Goal: Contribute content: Contribute content

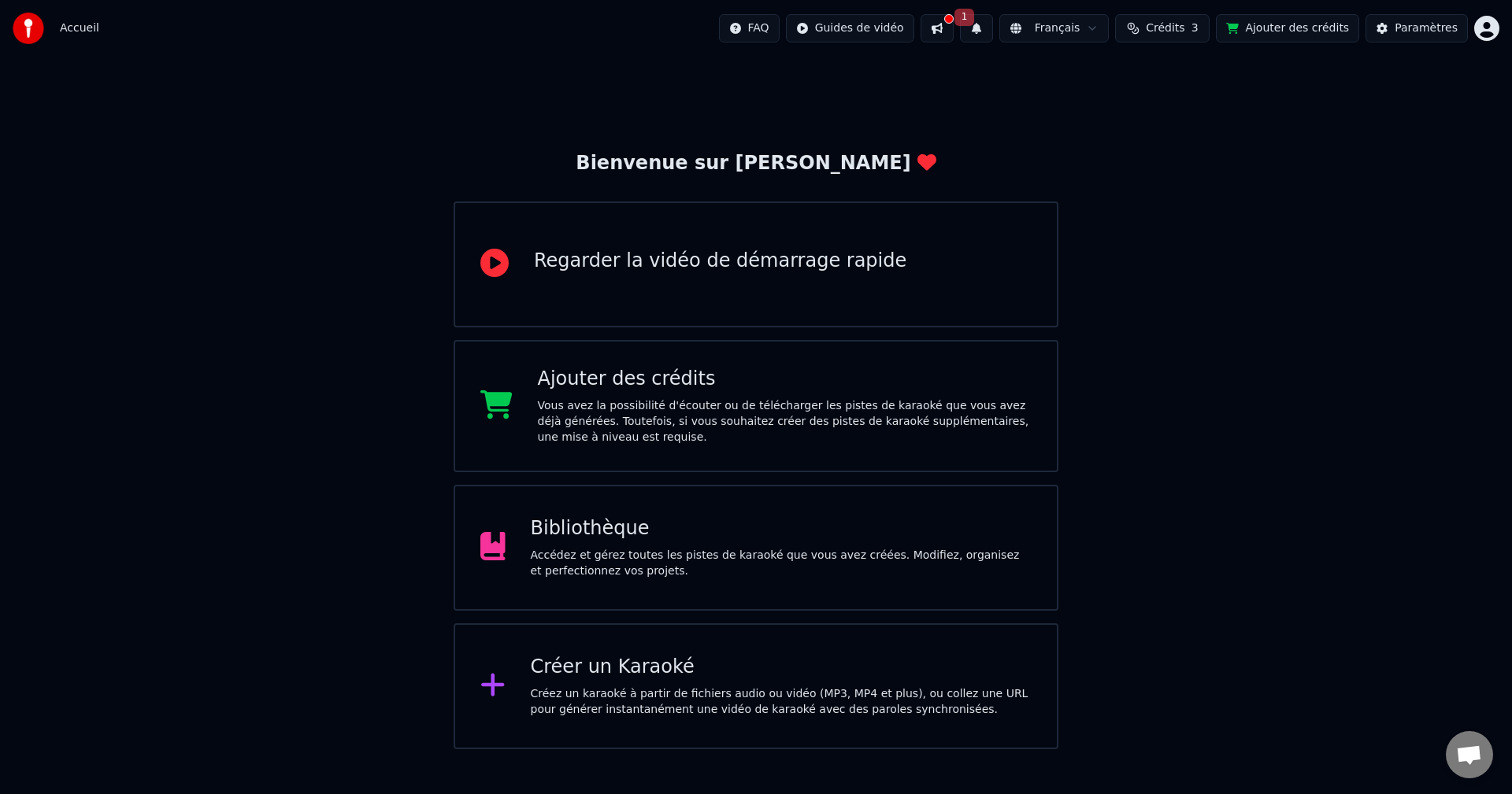
click at [975, 23] on span "1" at bounding box center [964, 17] width 21 height 17
click at [1112, 74] on button "Mettre à Jour" at bounding box center [1150, 78] width 98 height 28
click at [953, 19] on div at bounding box center [948, 18] width 9 height 9
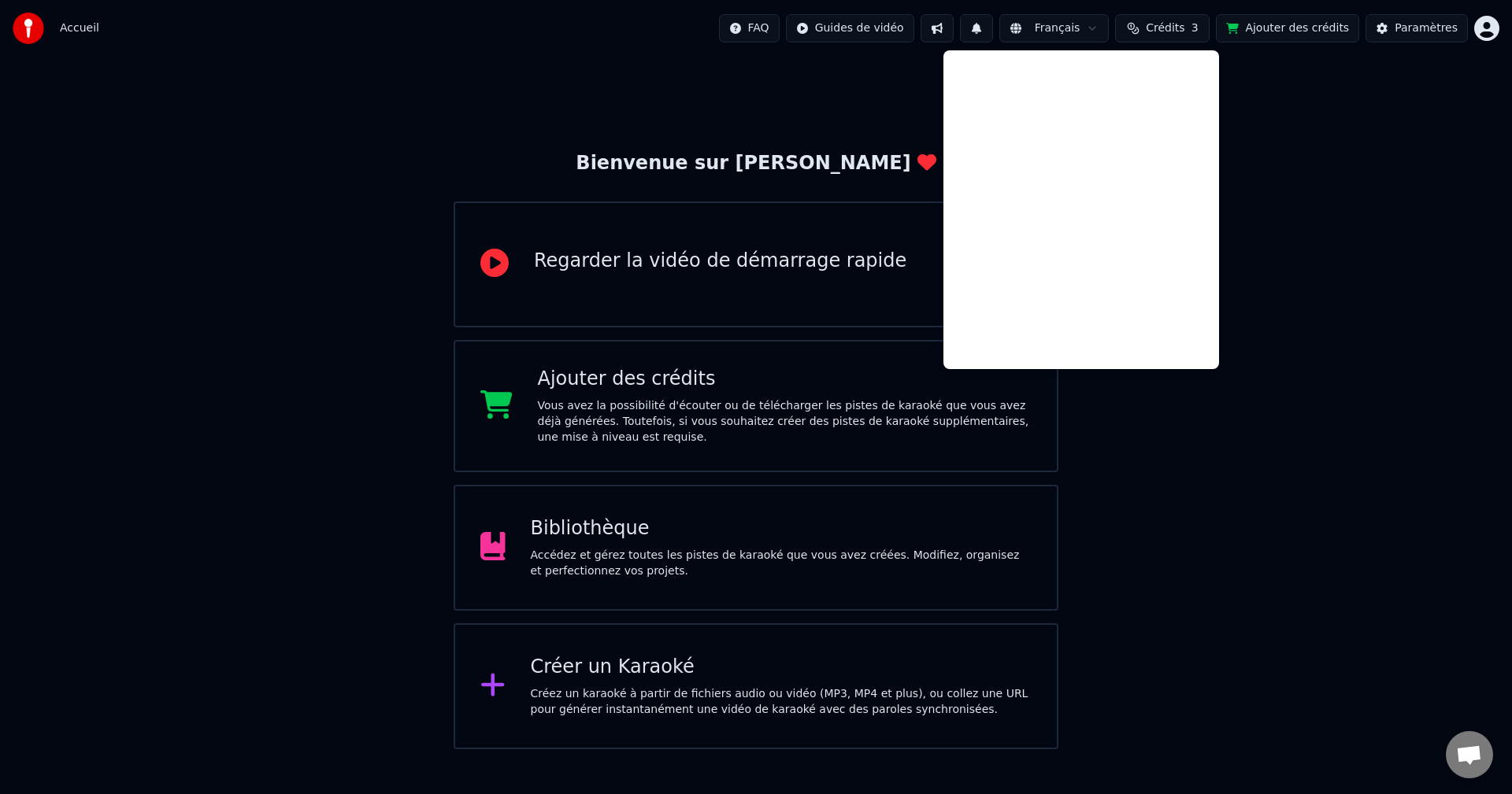
click at [1285, 114] on div "Bienvenue sur Youka Regarder la vidéo de démarrage rapide Ajouter des crédits V…" at bounding box center [756, 402] width 1512 height 692
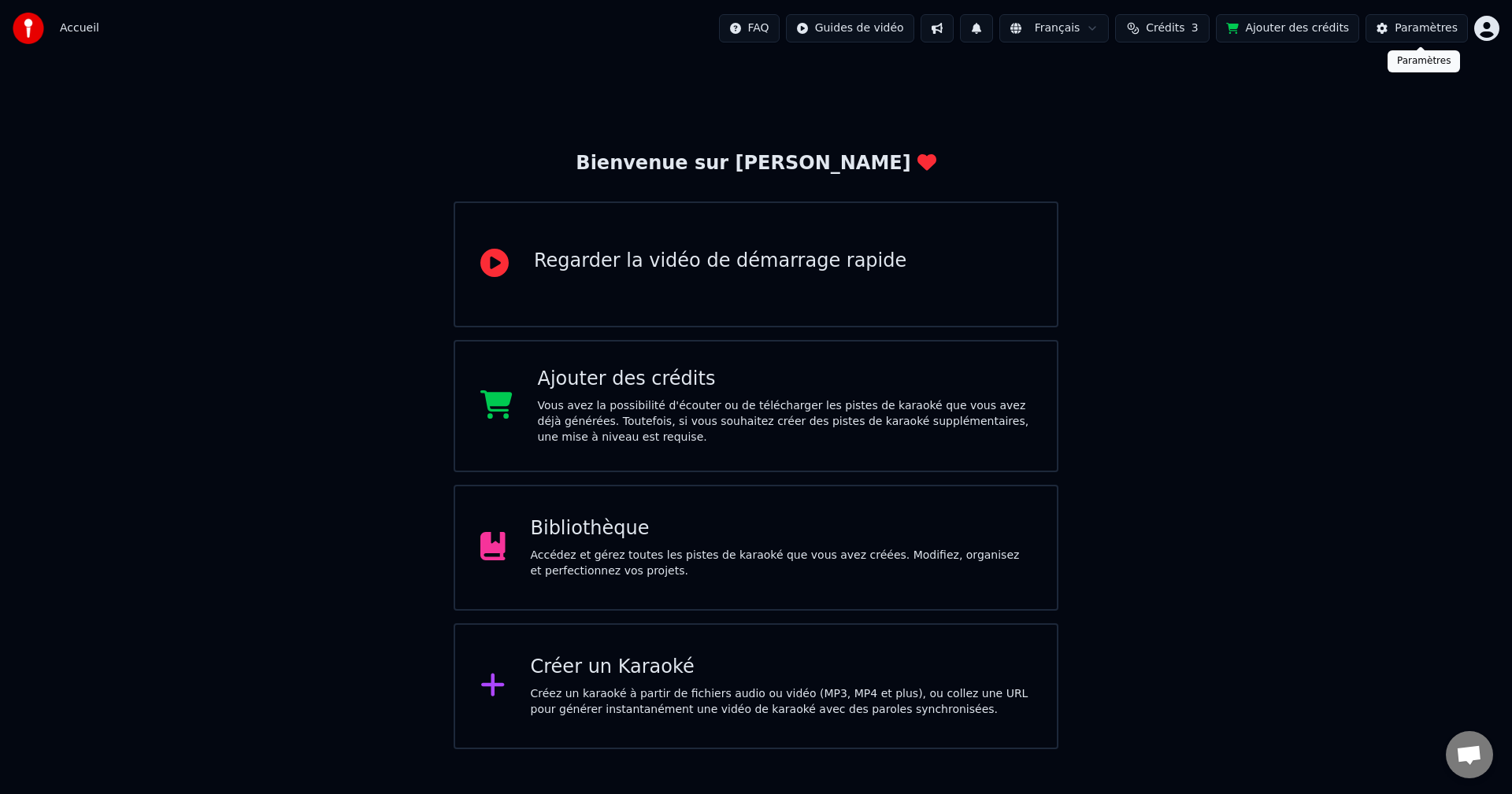
click at [1412, 31] on div "Paramètres" at bounding box center [1426, 28] width 63 height 16
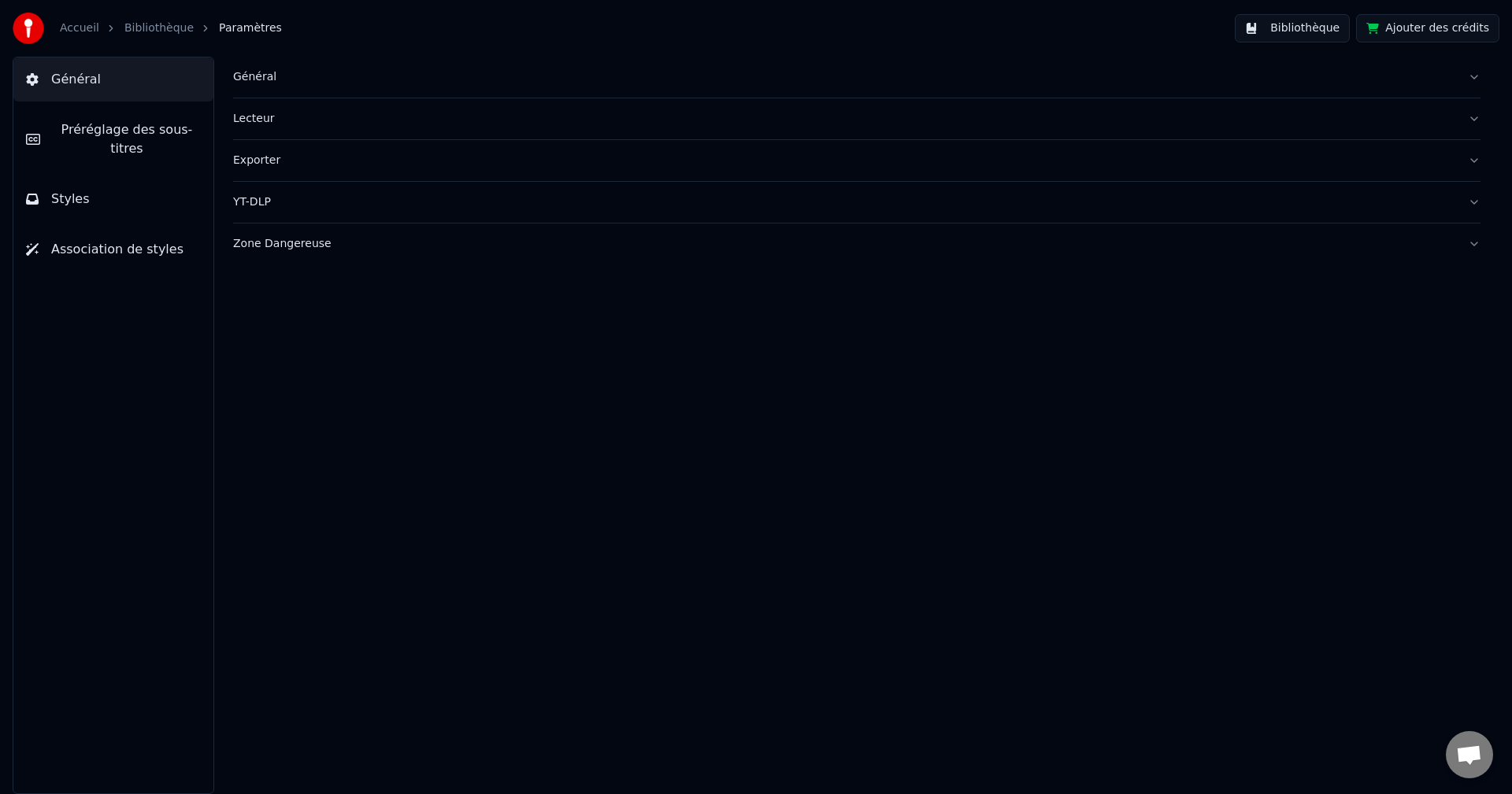
click at [1395, 73] on div "Général" at bounding box center [844, 77] width 1222 height 16
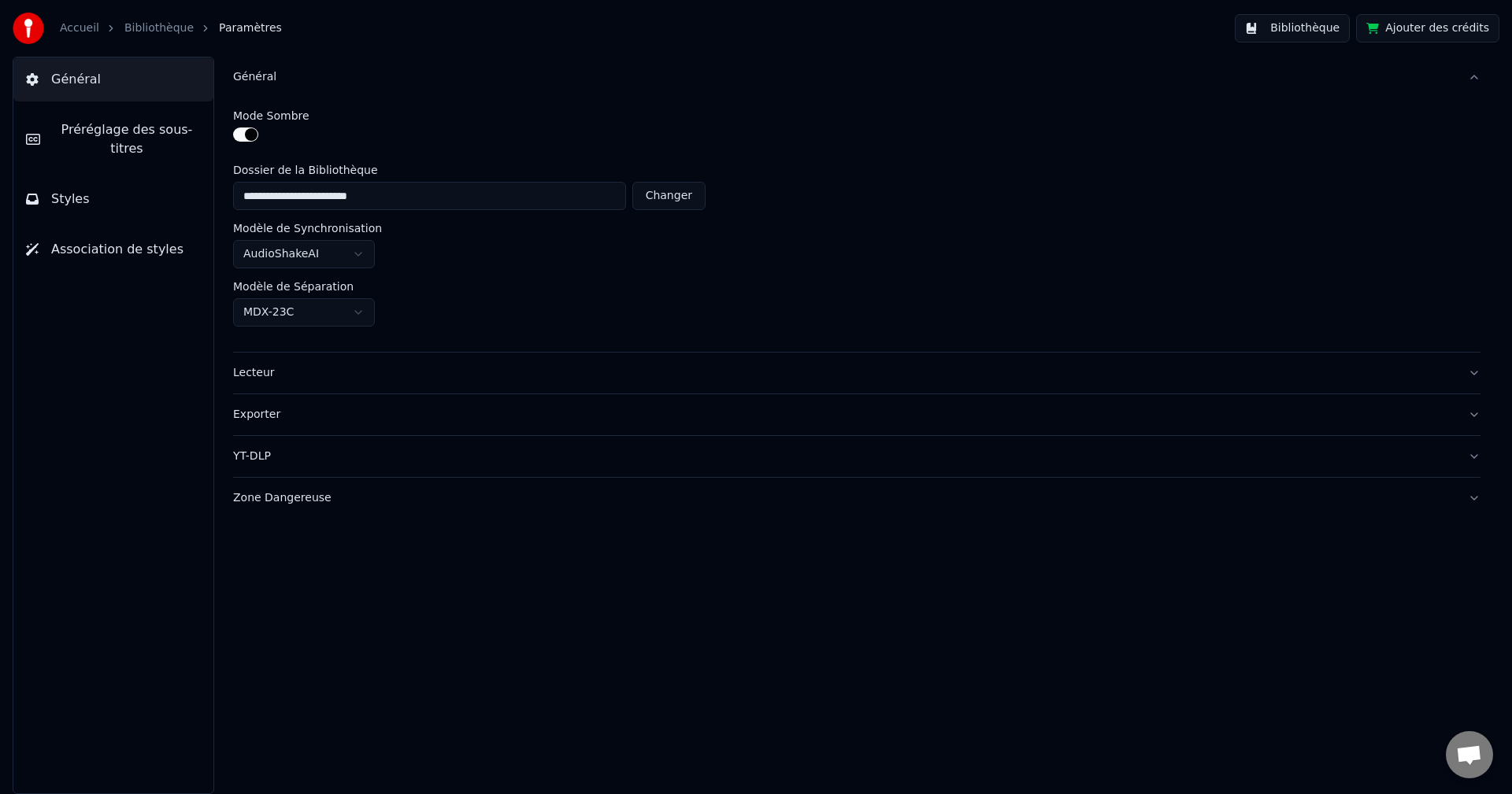
click at [1320, 373] on div "Lecteur" at bounding box center [844, 372] width 1222 height 16
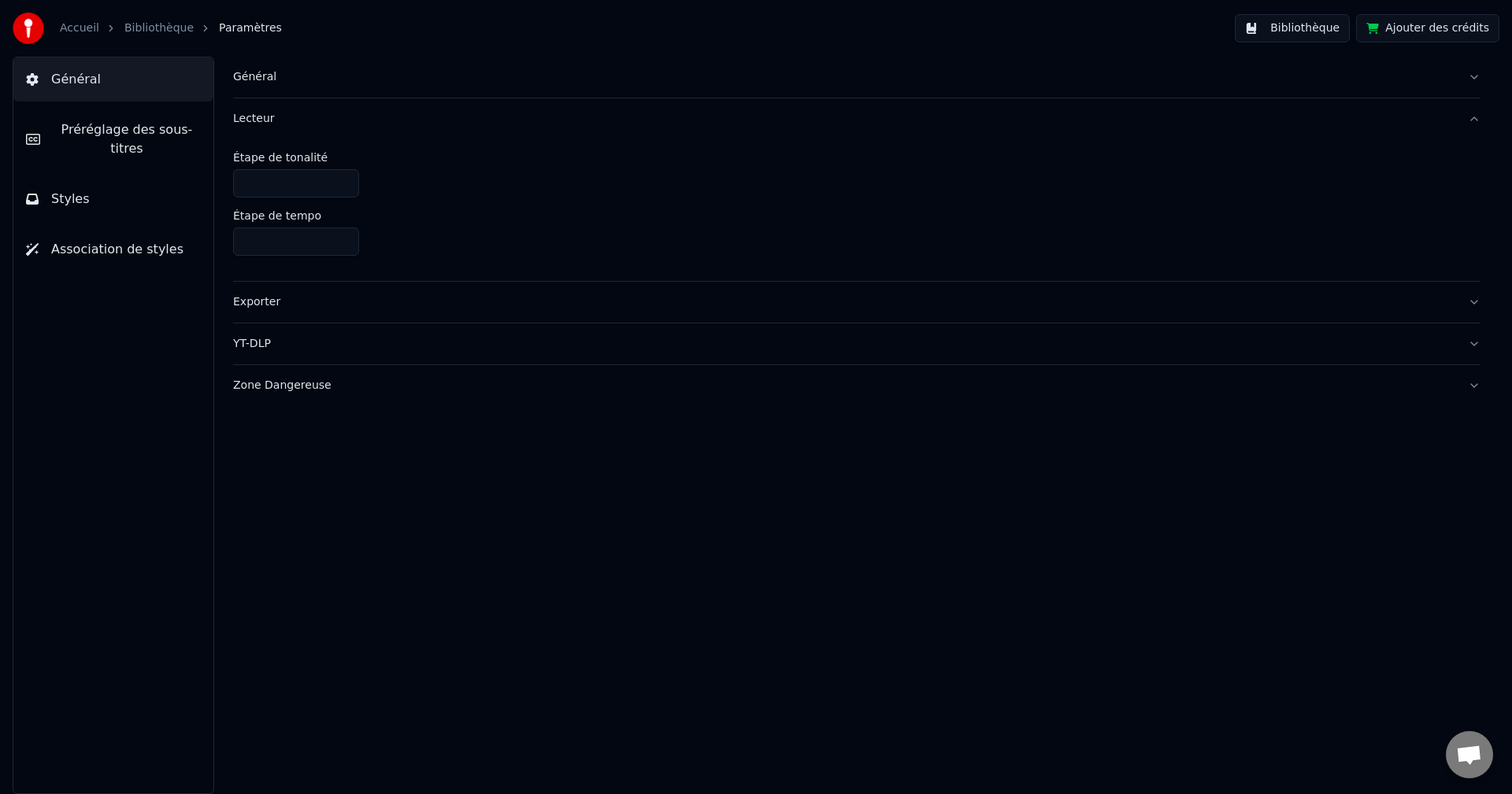
click at [76, 123] on span "Préréglage des sous-titres" at bounding box center [127, 140] width 148 height 38
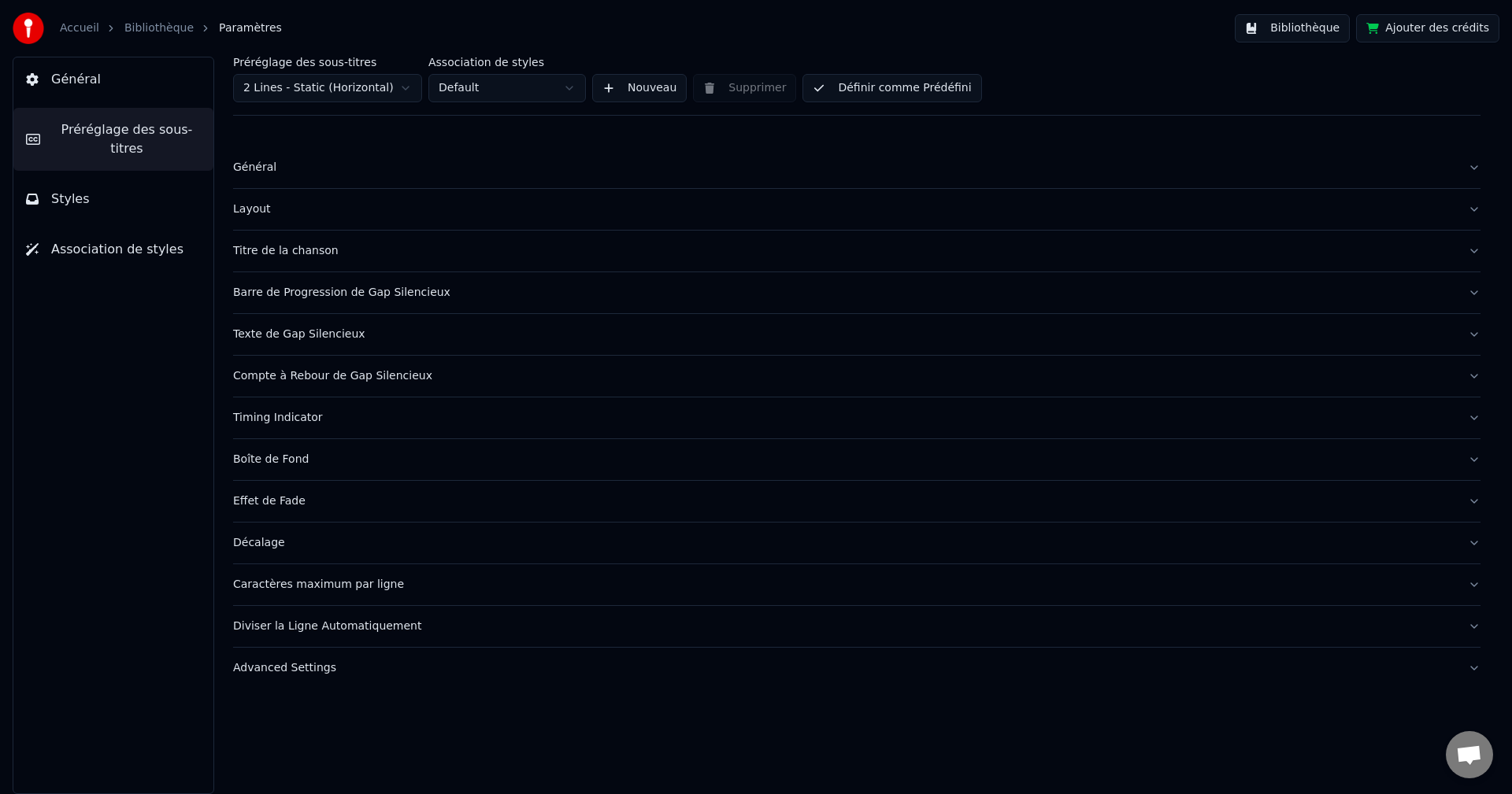
click at [72, 24] on link "Accueil" at bounding box center [79, 28] width 40 height 16
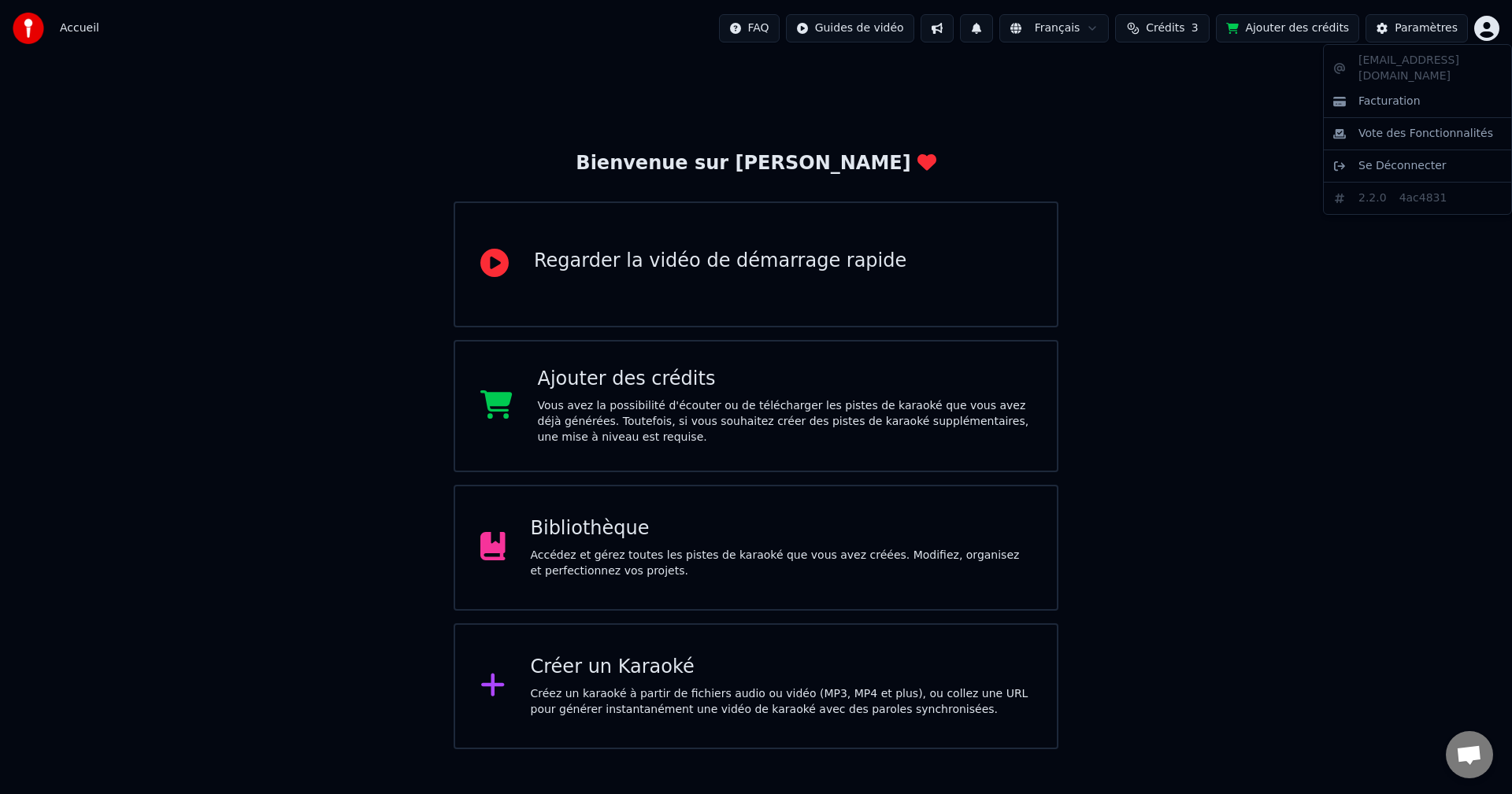
click at [1482, 26] on html "Accueil FAQ Guides de vidéo Français Crédits 3 Ajouter des crédits Paramètres B…" at bounding box center [756, 375] width 1512 height 749
click at [1176, 29] on html "Accueil FAQ Guides de vidéo Français Crédits 3 Ajouter des crédits Paramètres B…" at bounding box center [756, 375] width 1512 height 749
click at [1198, 29] on span "3" at bounding box center [1194, 28] width 7 height 16
click at [1183, 149] on button "Actualiser" at bounding box center [1178, 146] width 94 height 28
drag, startPoint x: 1199, startPoint y: 233, endPoint x: 1169, endPoint y: 235, distance: 30.1
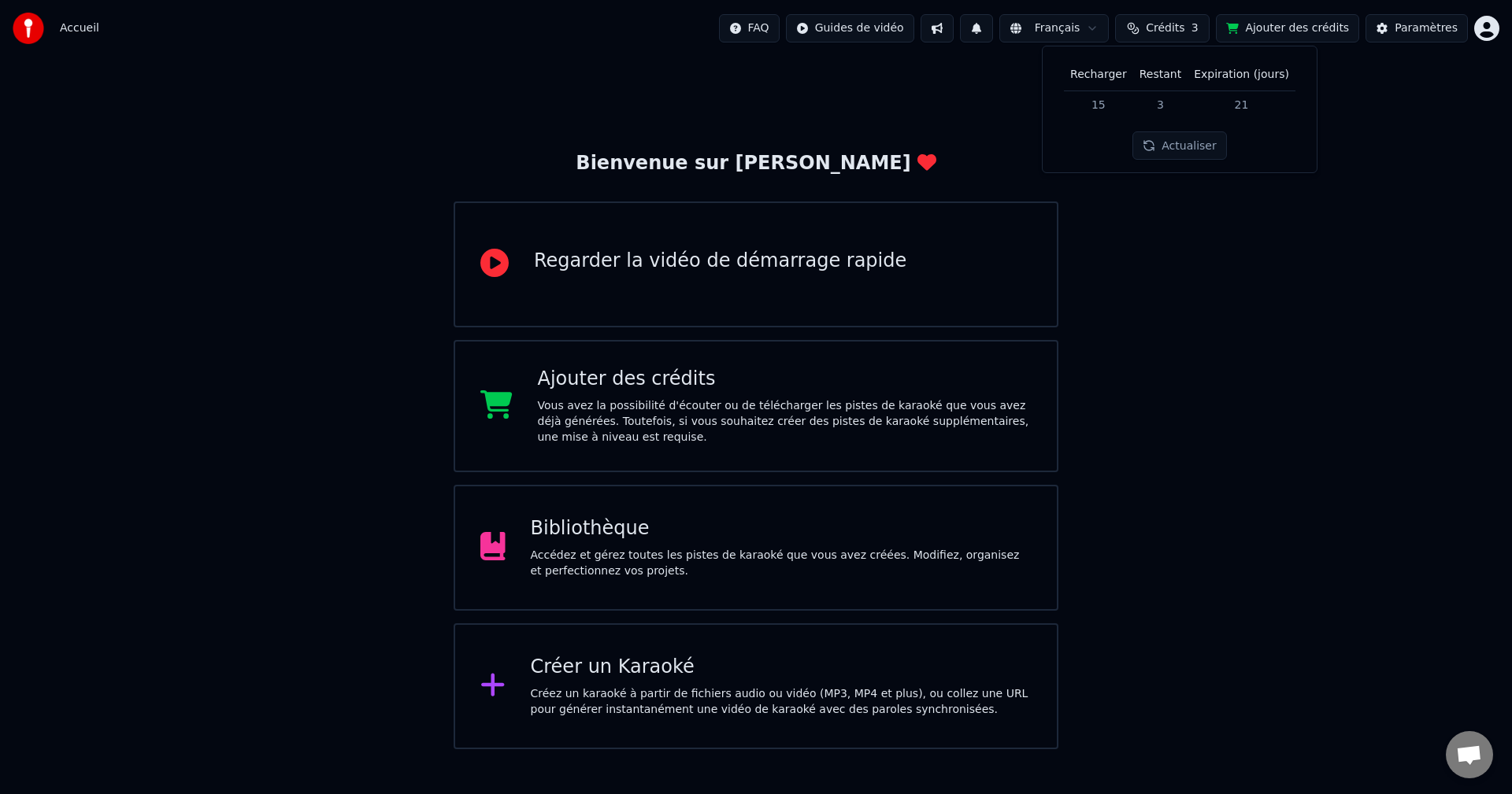
click at [1200, 233] on div "Bienvenue sur Youka Regarder la vidéo de démarrage rapide Ajouter des crédits V…" at bounding box center [756, 402] width 1512 height 692
click at [672, 696] on div "Créez un karaoké à partir de fichiers audio ou vidéo (MP3, MP4 et plus), ou col…" at bounding box center [781, 702] width 502 height 31
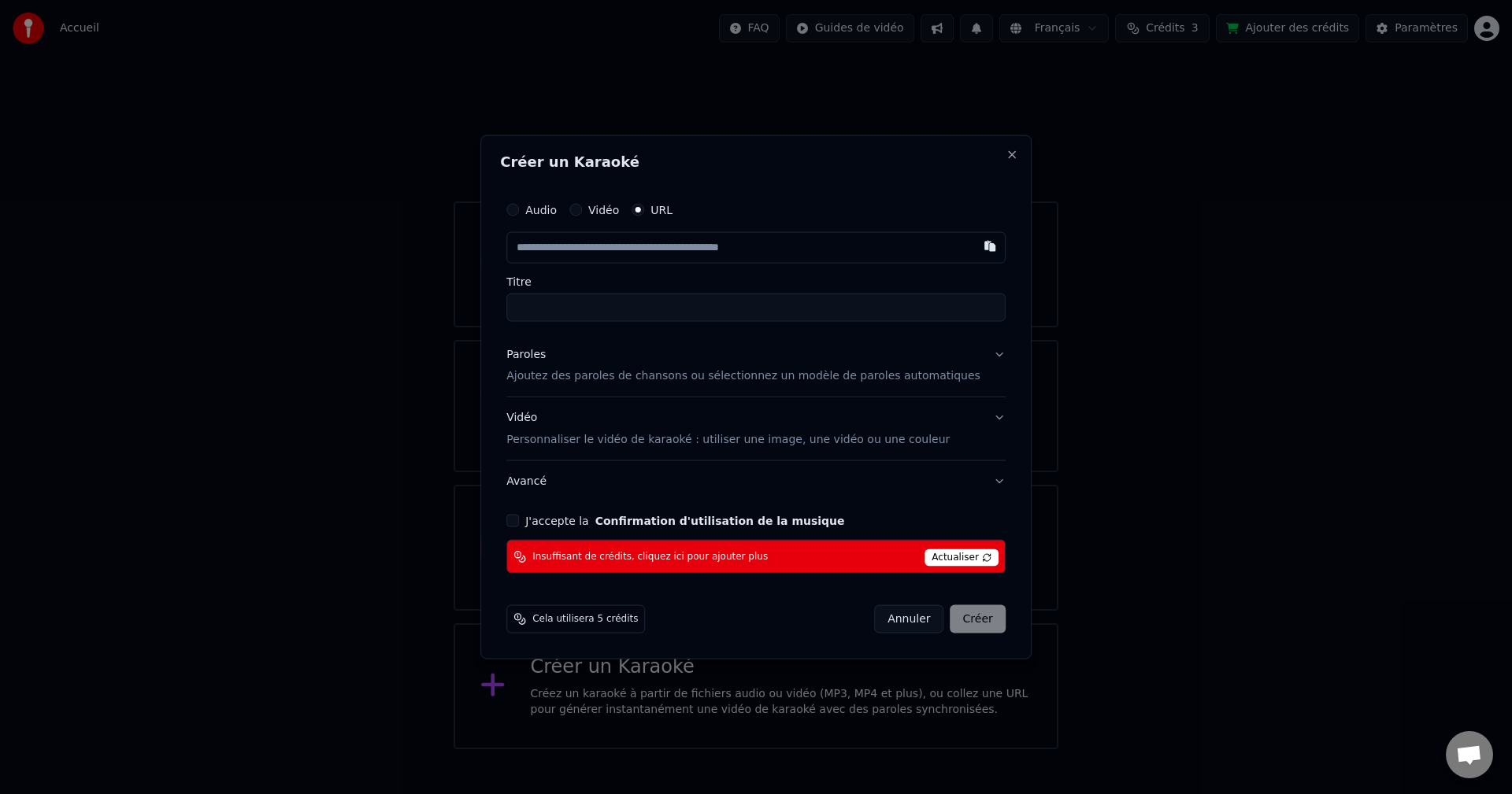
click at [577, 252] on input "text" at bounding box center [756, 247] width 499 height 31
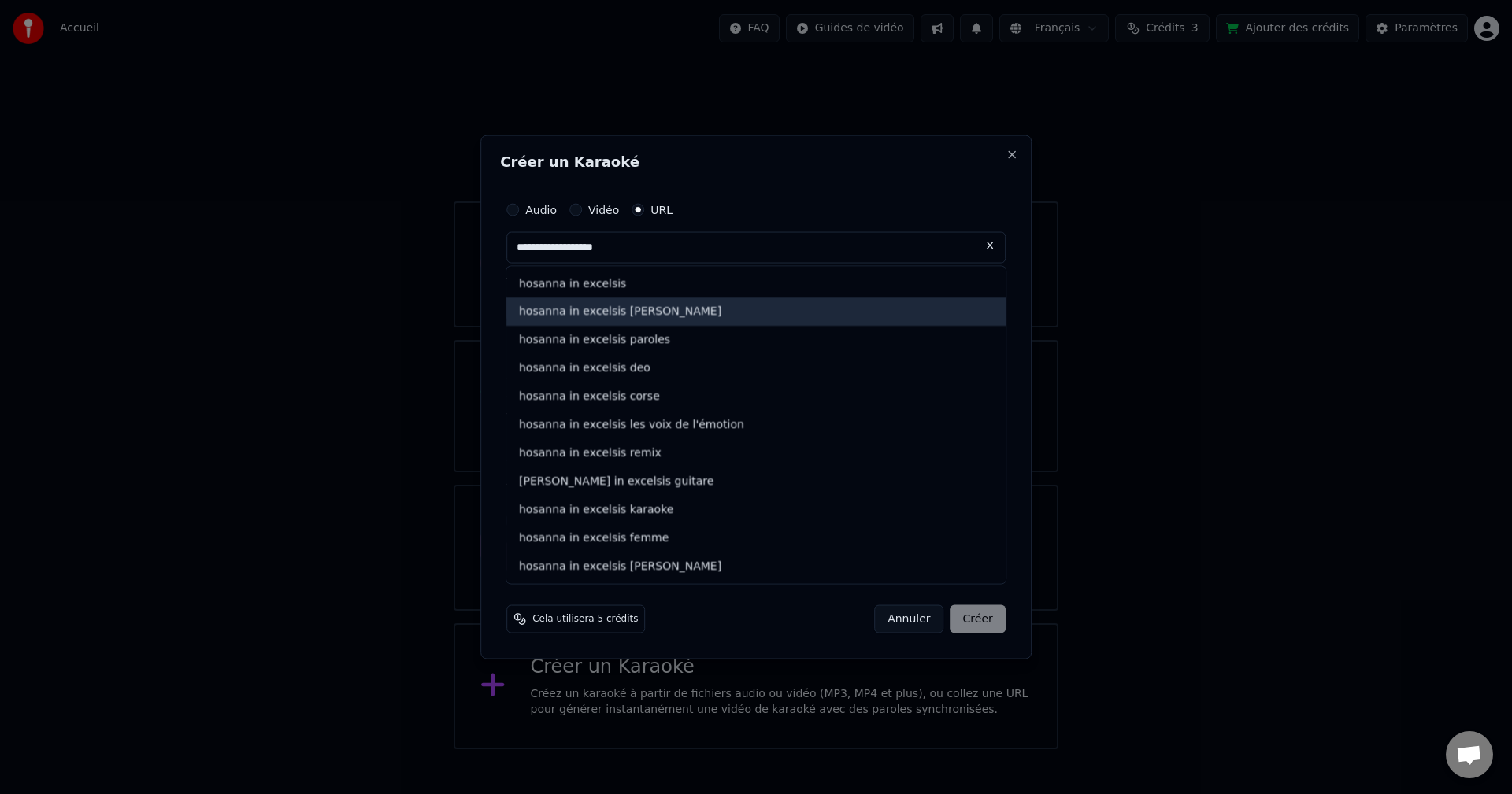
click at [647, 312] on div "hosanna in excelsis [PERSON_NAME]" at bounding box center [756, 312] width 499 height 28
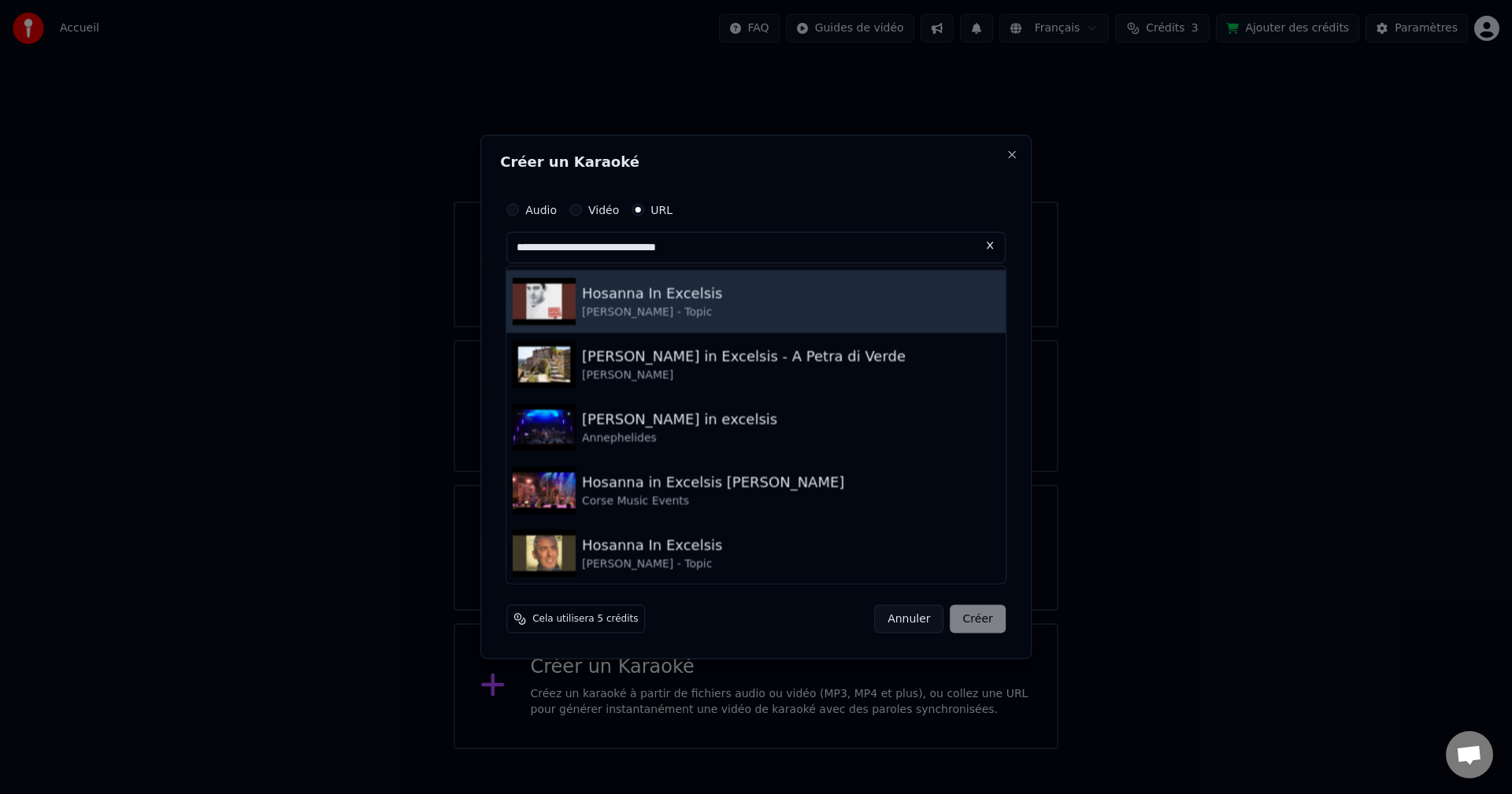
click at [646, 302] on div "Hosanna In Excelsis" at bounding box center [651, 293] width 140 height 22
type input "**********"
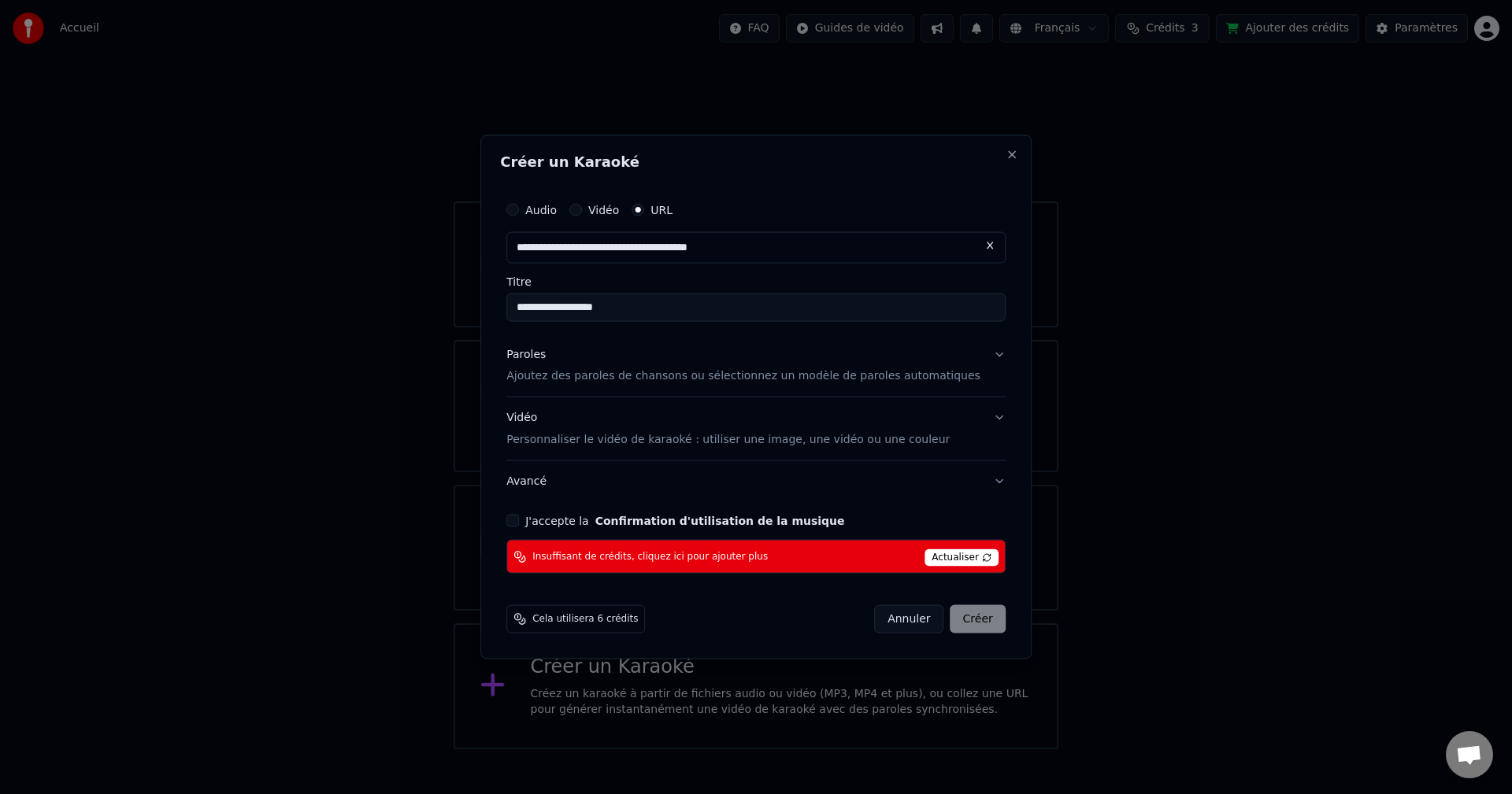
click at [977, 358] on button "Paroles Ajoutez des paroles de chansons ou sélectionnez un modèle de paroles au…" at bounding box center [756, 365] width 499 height 63
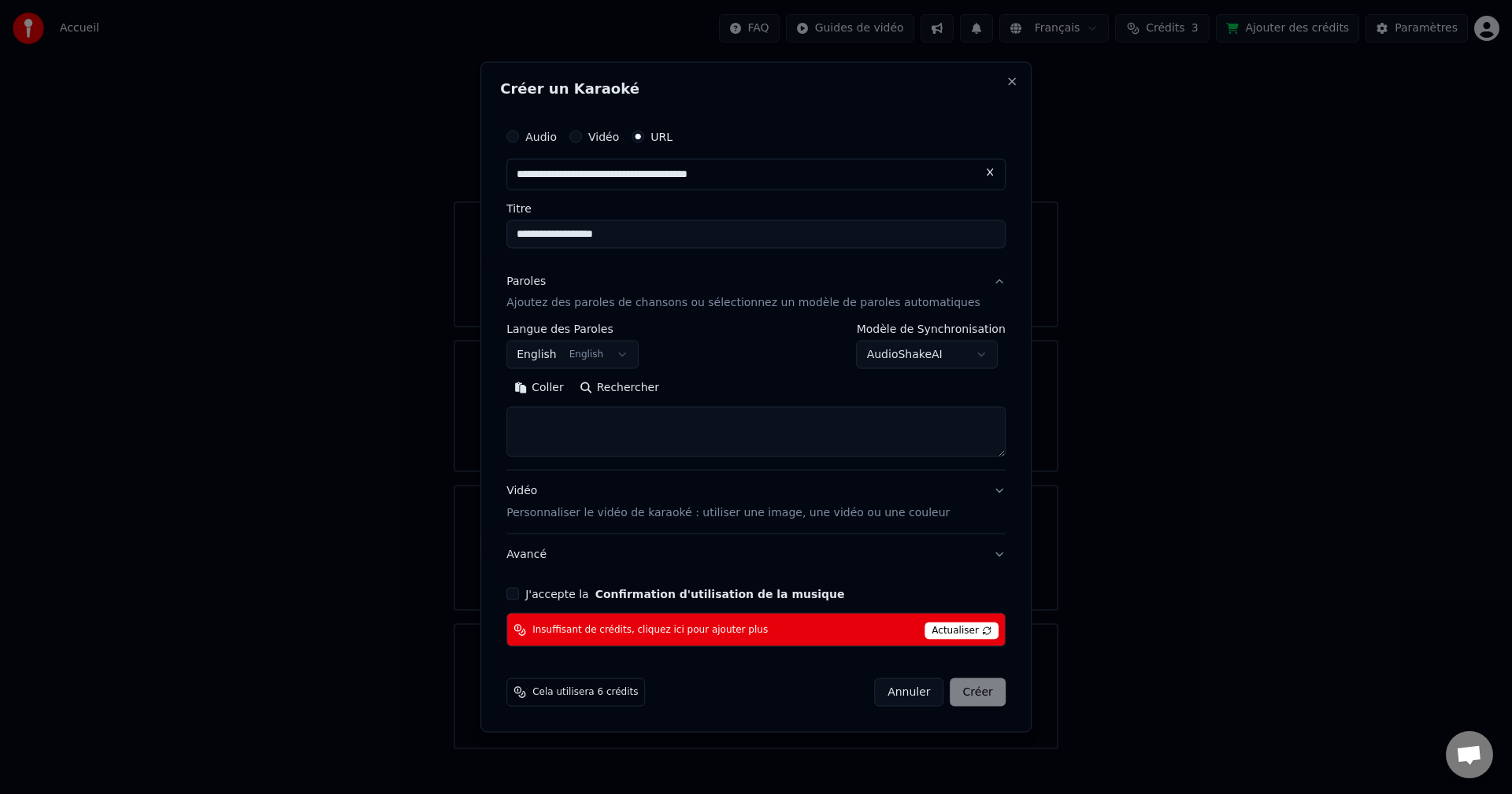
click at [639, 353] on body "**********" at bounding box center [756, 375] width 1512 height 749
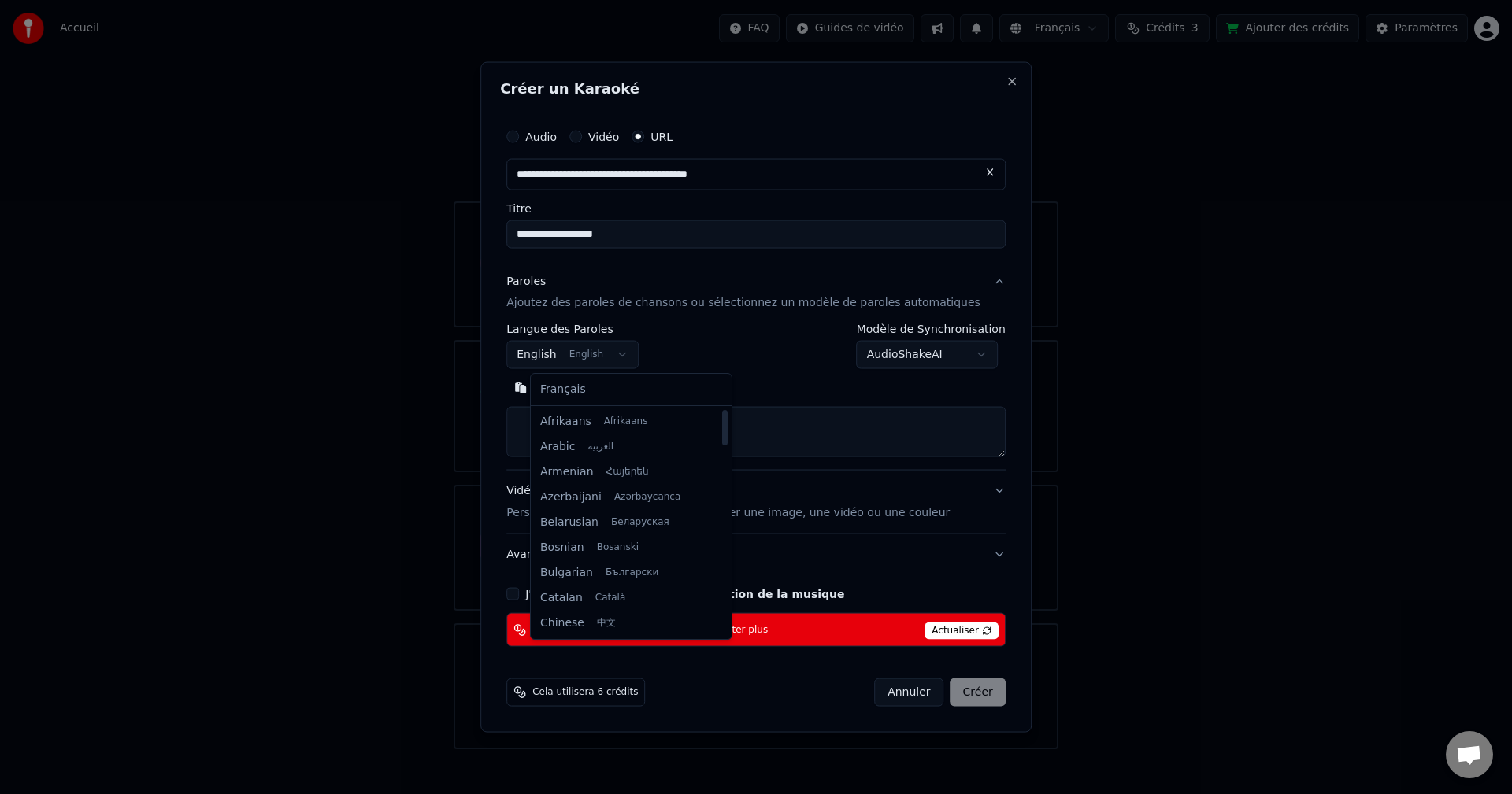
select select "**"
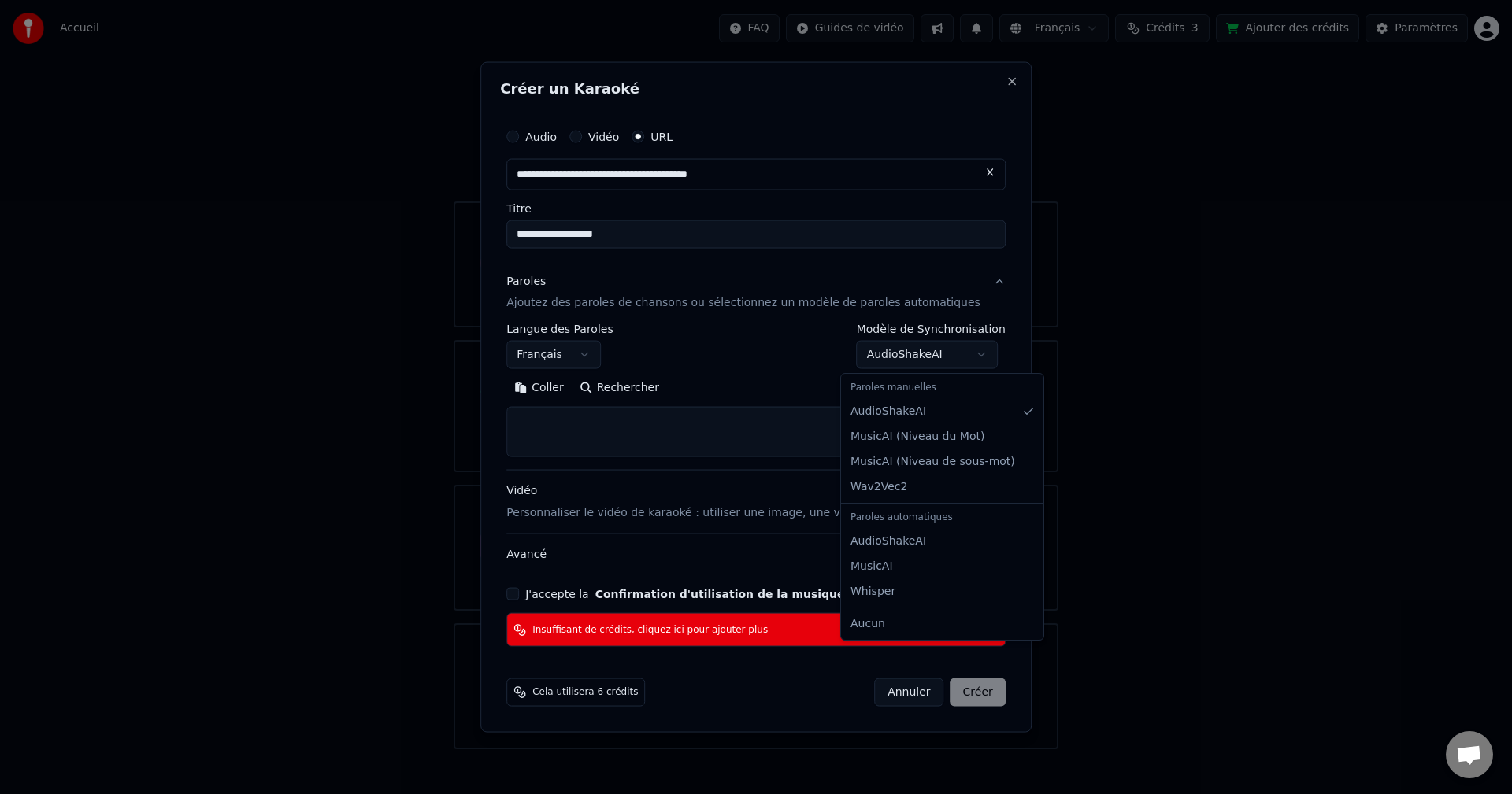
click at [968, 356] on body "**********" at bounding box center [756, 375] width 1512 height 749
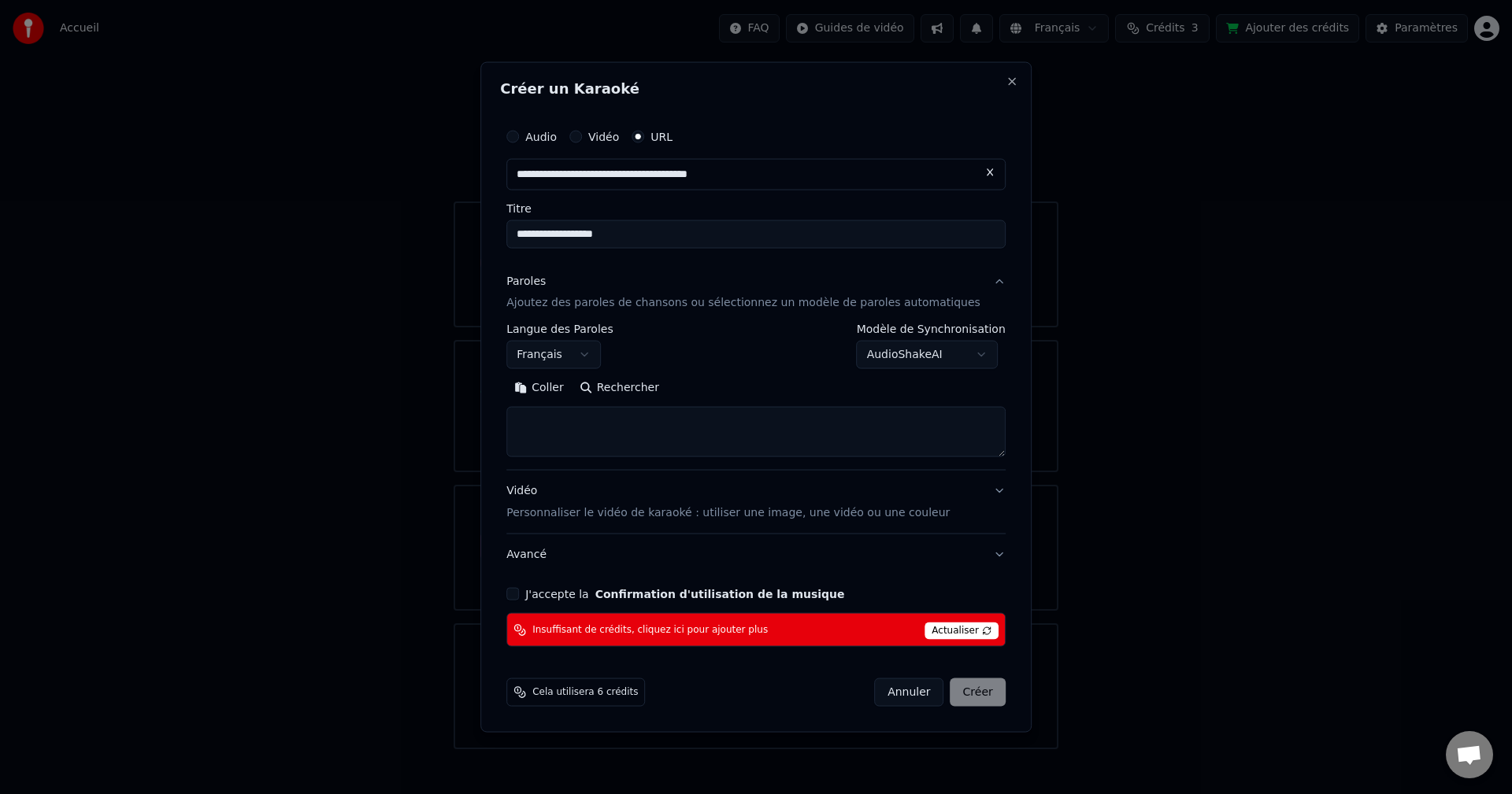
click at [519, 592] on button "J'accepte la Confirmation d'utilisation de la musique" at bounding box center [512, 594] width 12 height 12
click at [946, 626] on span "Actualiser" at bounding box center [961, 631] width 74 height 17
click at [670, 627] on span "Insuffisant de crédits, cliquez ici pour ajouter plus" at bounding box center [650, 629] width 235 height 12
click at [728, 629] on span "Insuffisant de crédits, cliquez ici pour ajouter plus" at bounding box center [650, 629] width 235 height 12
click at [962, 623] on span "Actualiser" at bounding box center [961, 631] width 74 height 17
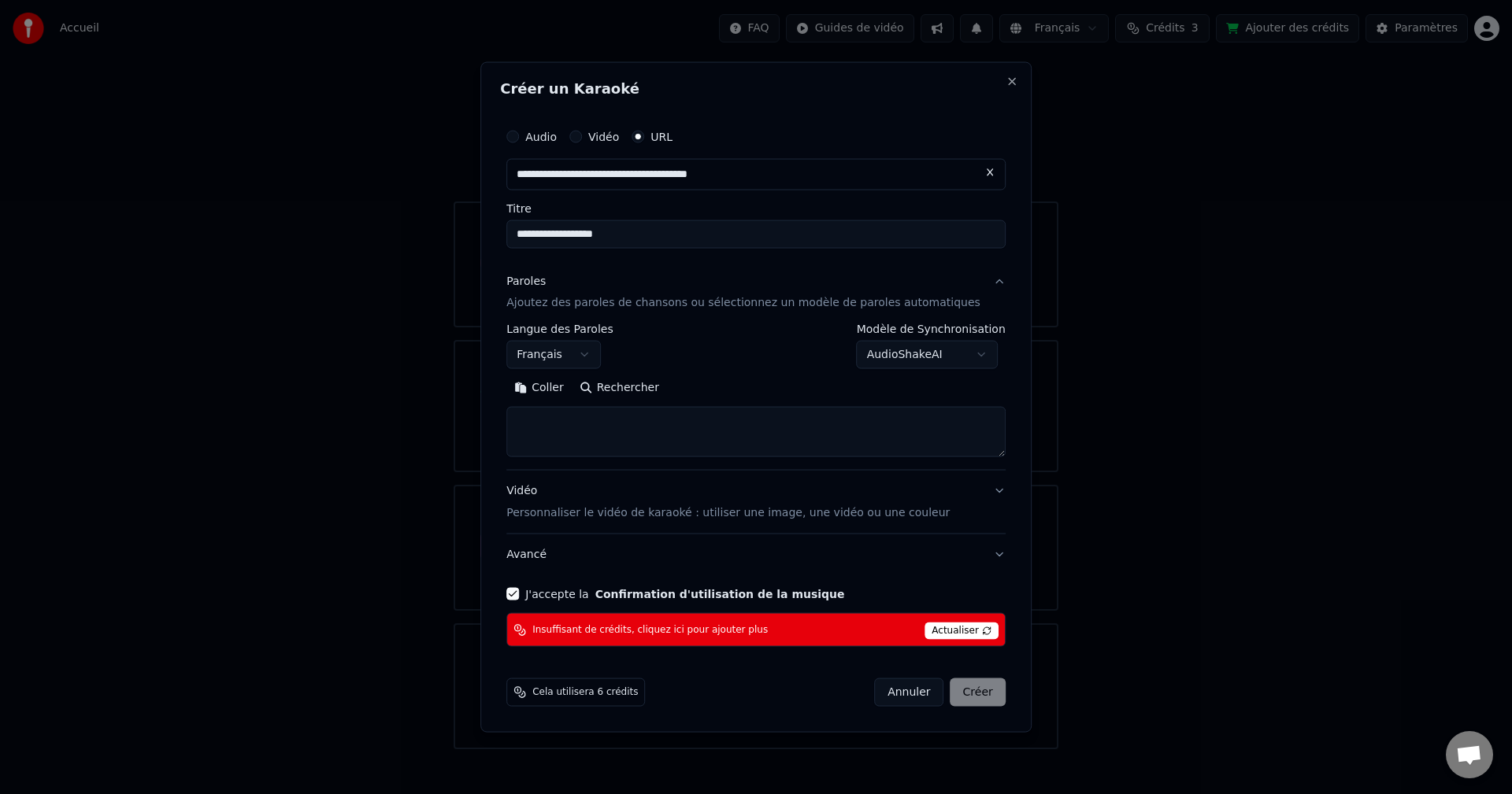
click at [961, 693] on div "Annuler Créer" at bounding box center [939, 692] width 132 height 28
click at [948, 693] on div "Annuler Créer" at bounding box center [939, 692] width 132 height 28
click at [1006, 83] on button "Close" at bounding box center [1011, 80] width 12 height 12
select select
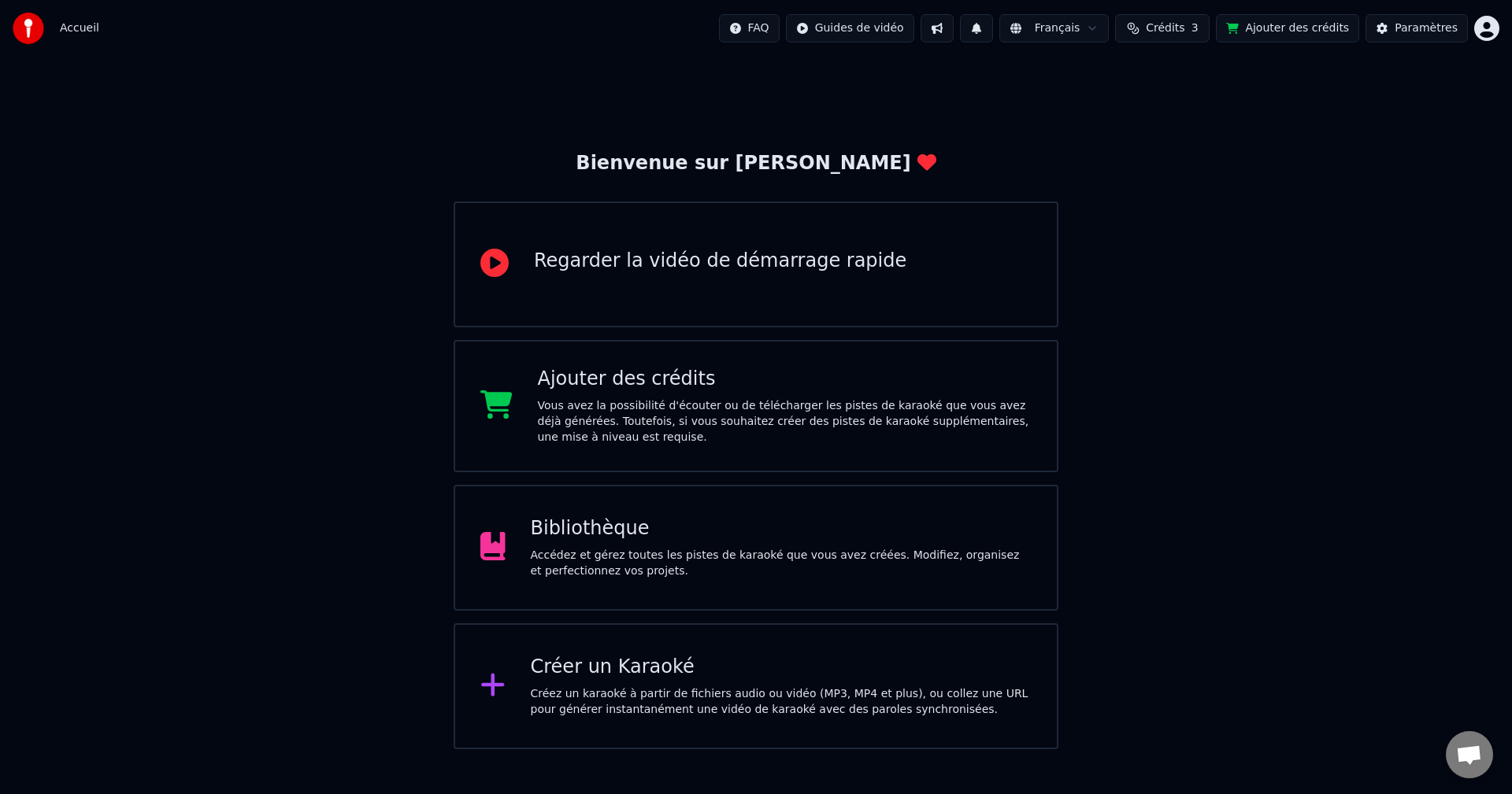
click at [1312, 29] on button "Ajouter des crédits" at bounding box center [1287, 28] width 143 height 28
click at [1287, 27] on button "Ajouter des crédits" at bounding box center [1287, 28] width 143 height 28
